Goal: Navigation & Orientation: Find specific page/section

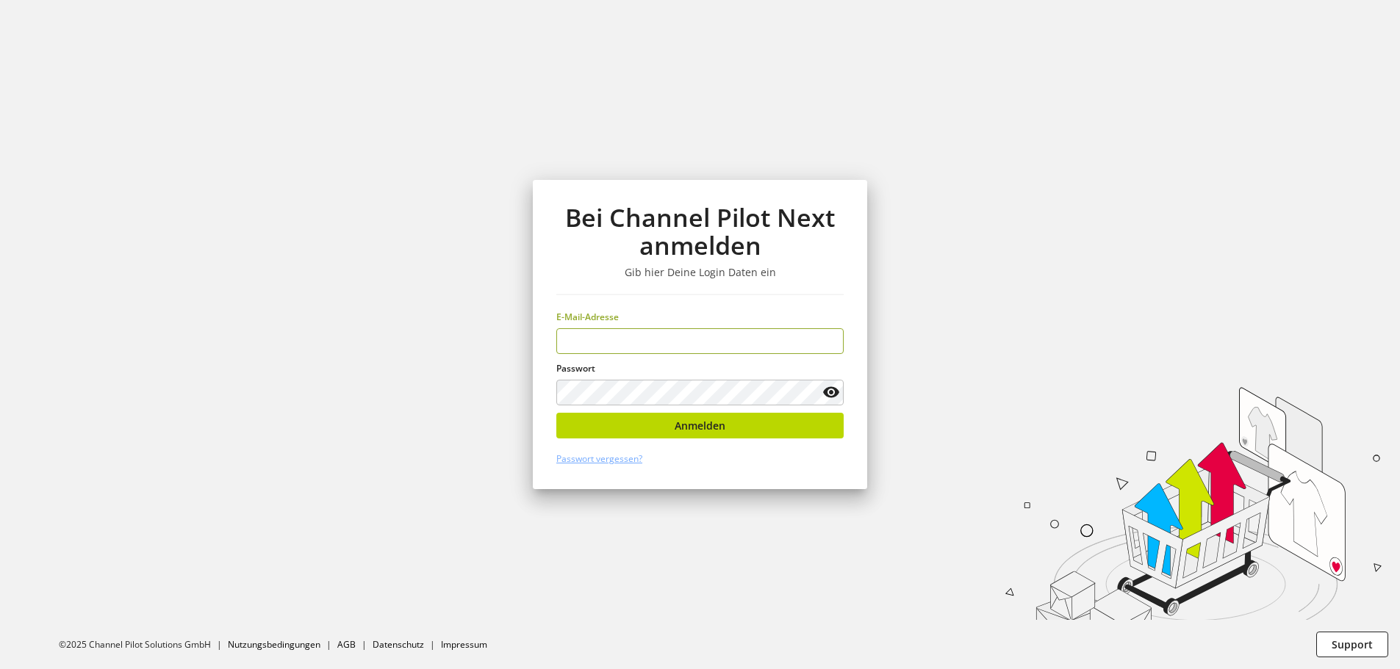
click at [829, 339] on keeper-lock "Open Keeper Popup" at bounding box center [828, 342] width 18 height 18
type input "**********"
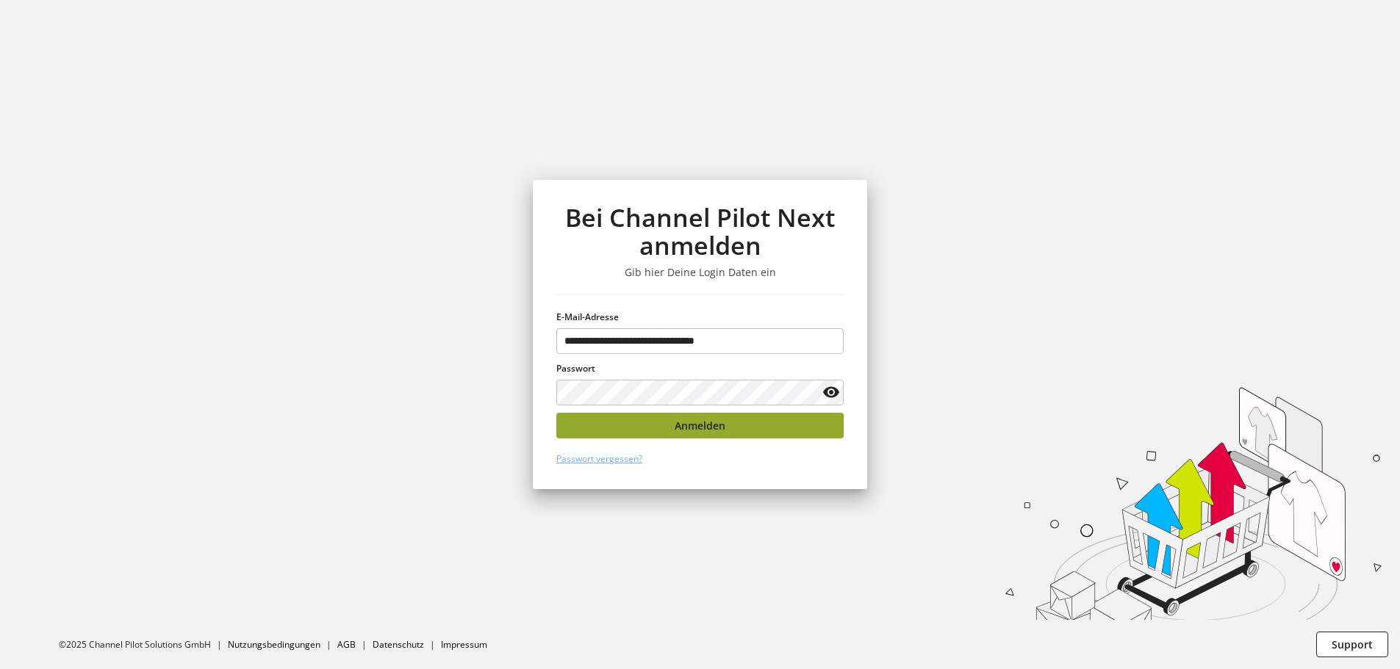
click at [719, 430] on span "Anmelden" at bounding box center [699, 425] width 51 height 15
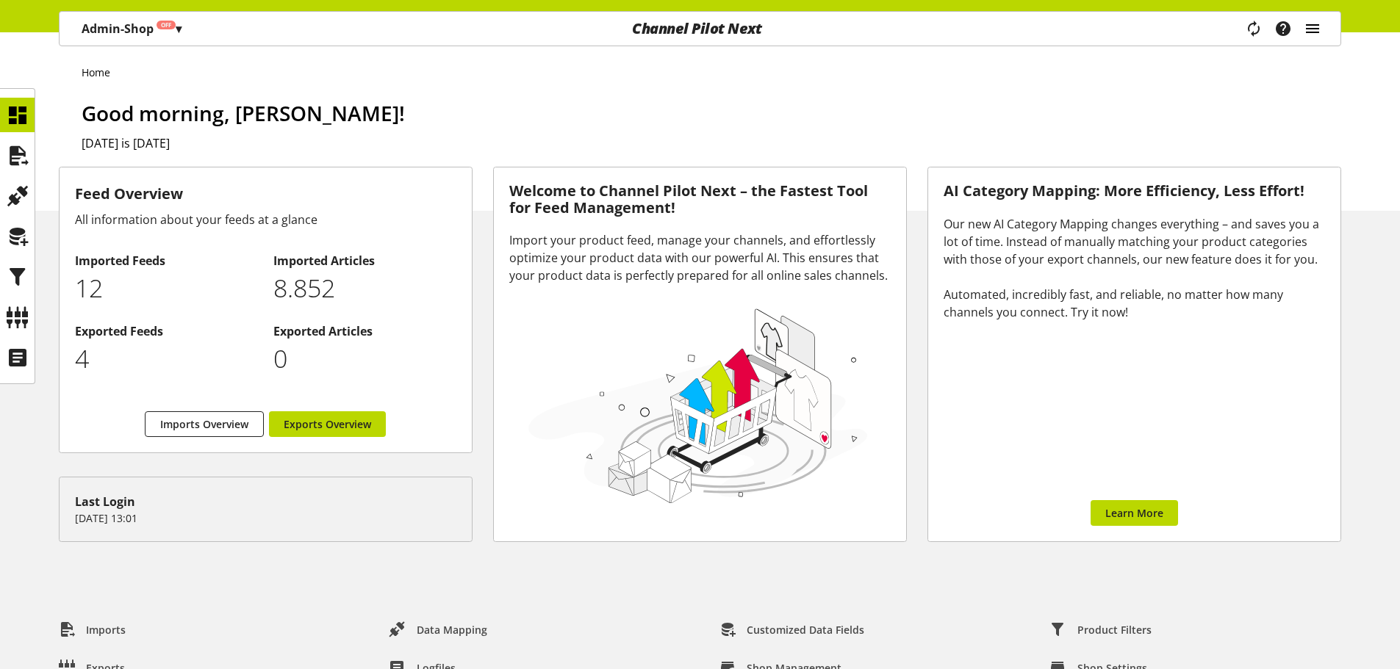
click at [1310, 31] on icon "main navigation" at bounding box center [1312, 28] width 18 height 26
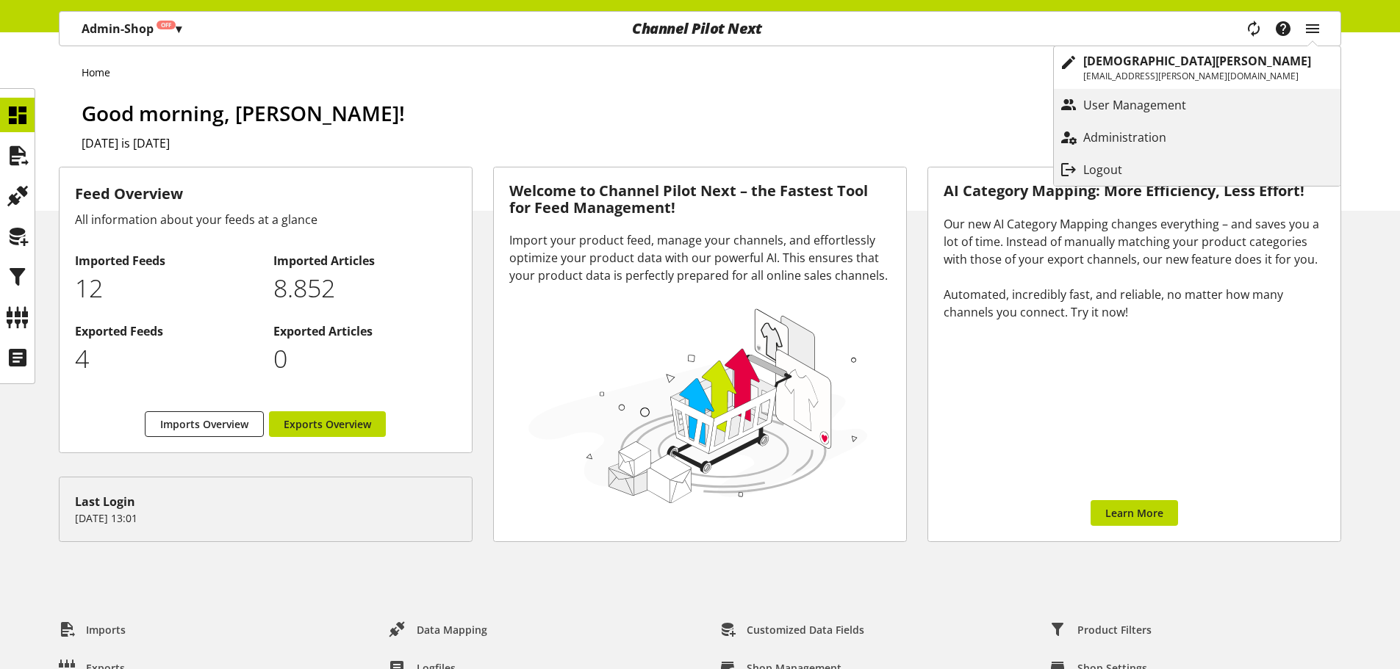
click at [650, 102] on h1 "Good morning, [PERSON_NAME]!" at bounding box center [711, 113] width 1259 height 31
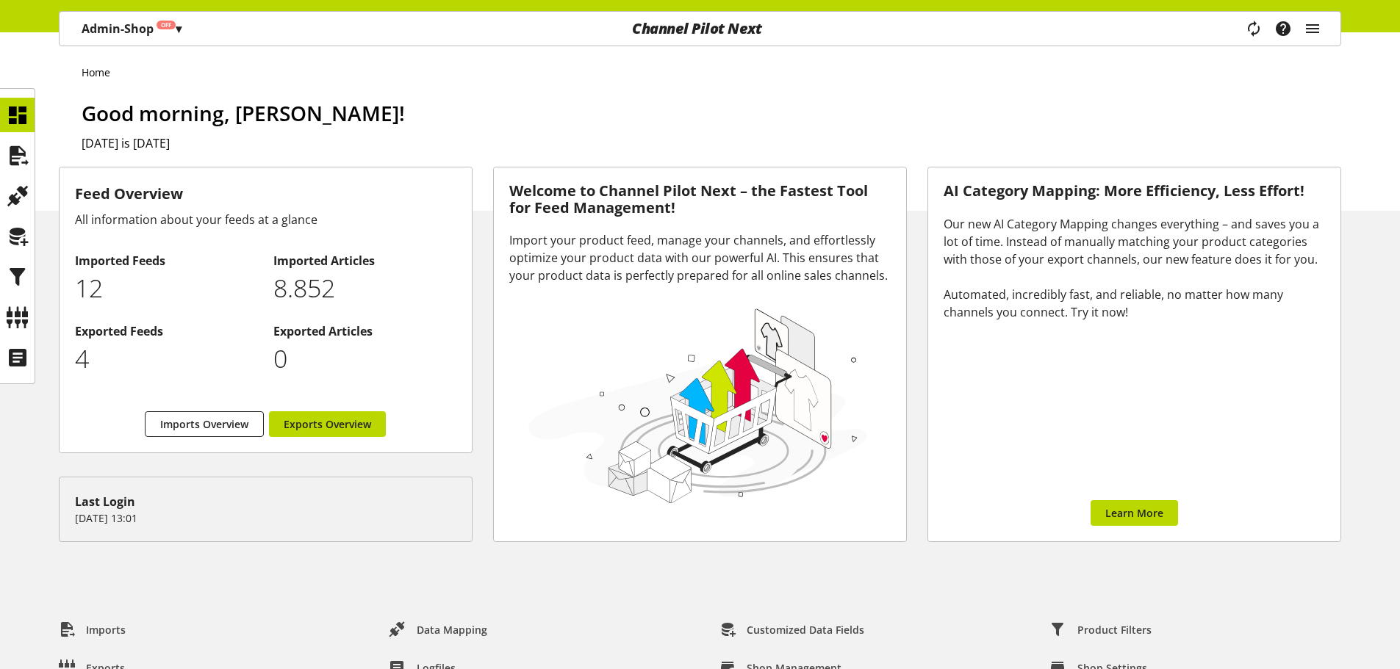
click at [173, 35] on p "Admin-Shop Off ▾" at bounding box center [132, 29] width 100 height 18
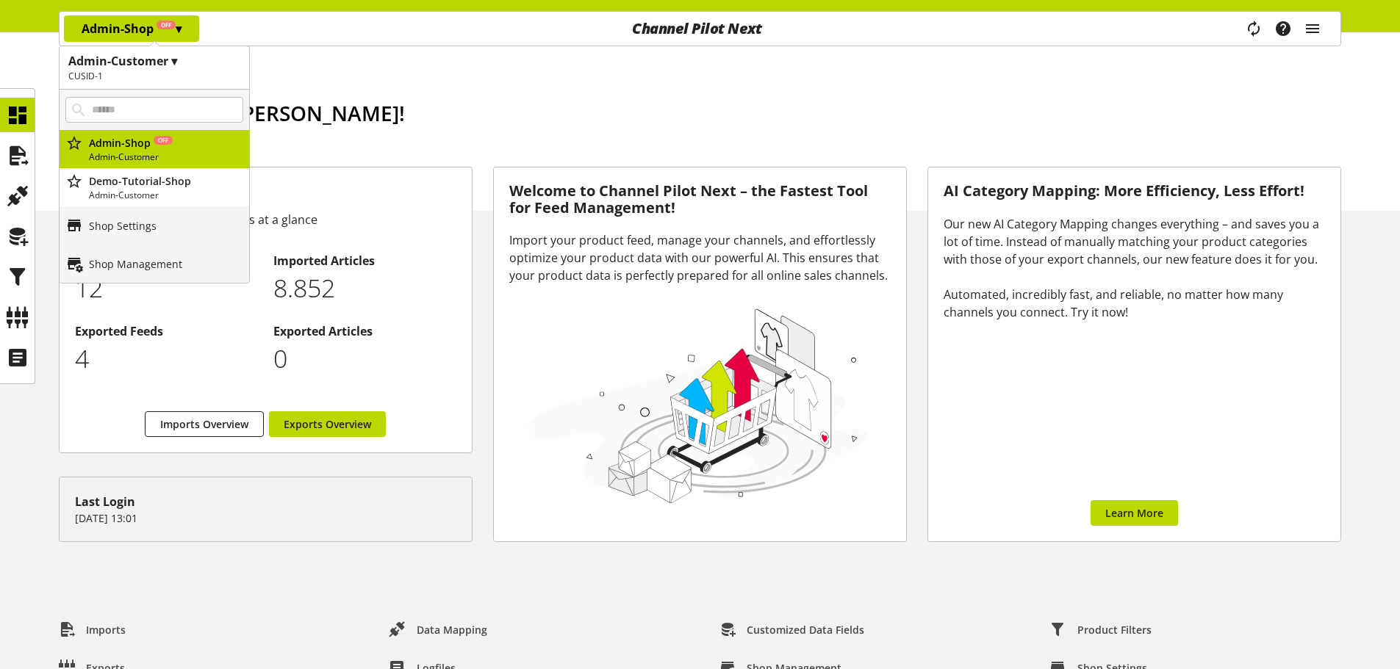
click at [409, 72] on ul "Home" at bounding box center [711, 72] width 1259 height 15
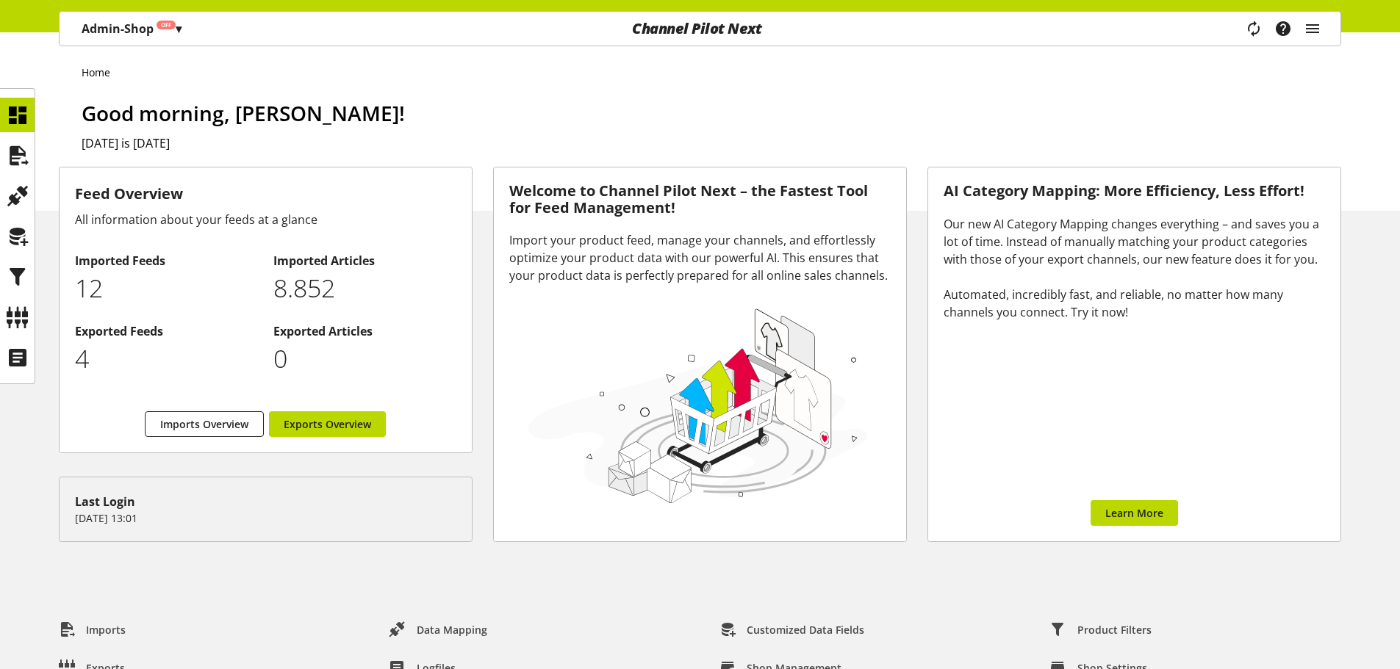
click at [92, 37] on p "Admin-Shop Off ▾" at bounding box center [132, 29] width 100 height 18
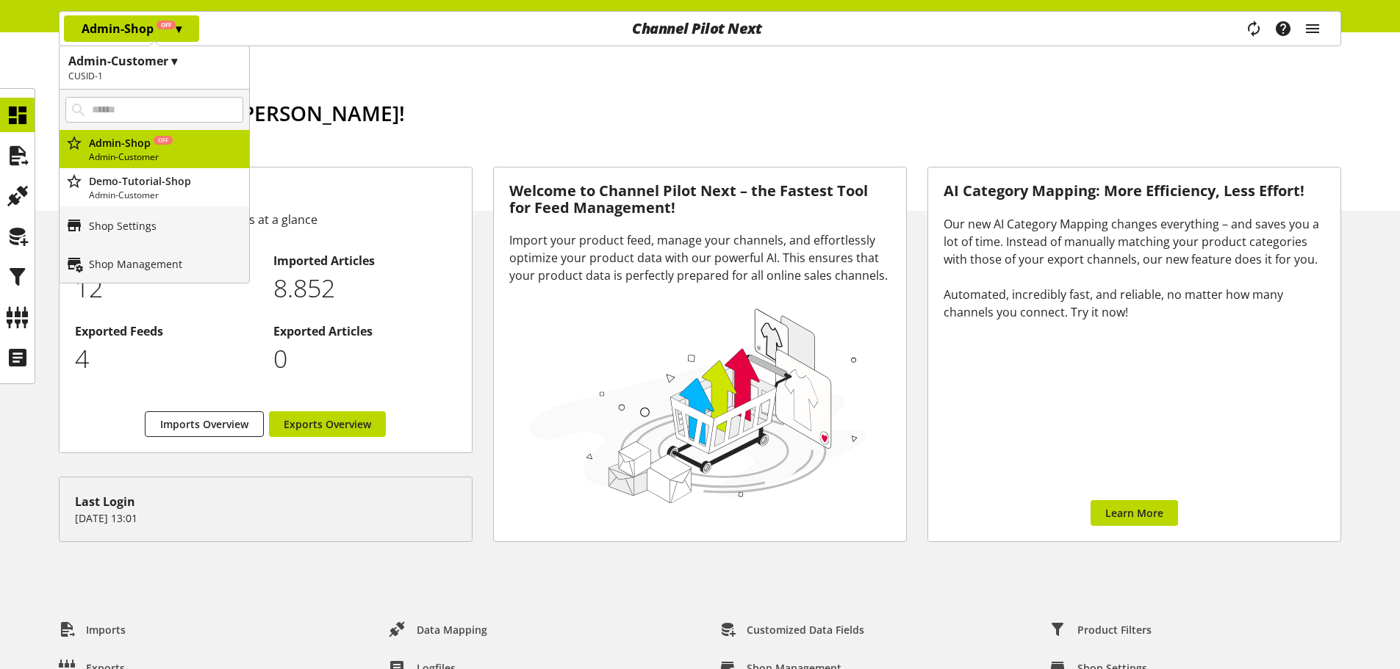
click at [425, 85] on div "Home Good morning, [PERSON_NAME]! [DATE] is [DATE]" at bounding box center [700, 121] width 1400 height 179
